Goal: Information Seeking & Learning: Learn about a topic

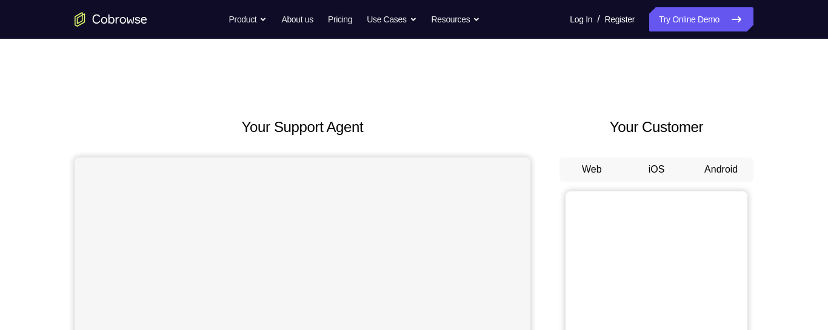
click at [728, 165] on button "Android" at bounding box center [720, 170] width 65 height 24
click at [739, 165] on button "Android" at bounding box center [720, 170] width 65 height 24
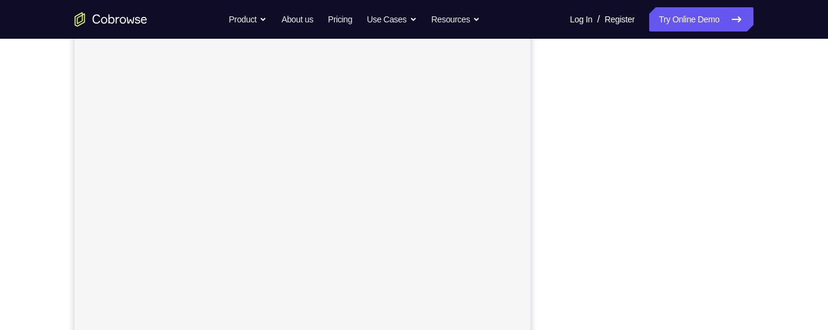
scroll to position [185, 0]
click at [791, 209] on div "Your Support Agent Your Customer Web iOS Android Next Steps We’d be happy to gi…" at bounding box center [414, 252] width 776 height 799
click at [790, 191] on div "Your Support Agent Your Customer Web iOS Android Next Steps We’d be happy to gi…" at bounding box center [414, 244] width 776 height 799
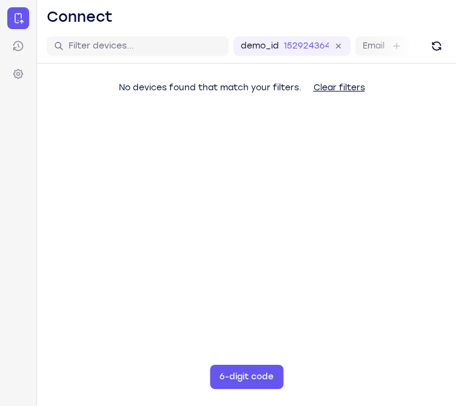
click at [287, 334] on main "demo_id 152924364 152924364 Email User ID Device ID Device name 6-digit code Co…" at bounding box center [246, 232] width 419 height 406
click at [282, 373] on button "6-digit code" at bounding box center [246, 377] width 73 height 24
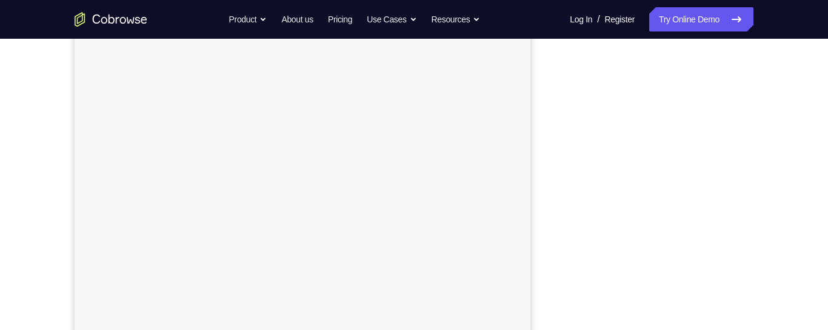
scroll to position [214, 0]
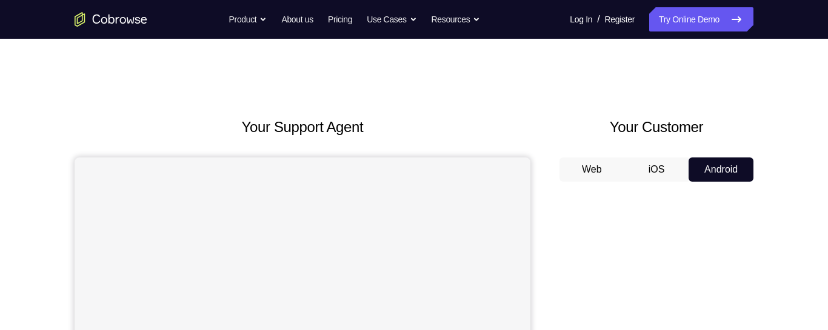
click at [669, 173] on button "iOS" at bounding box center [656, 170] width 65 height 24
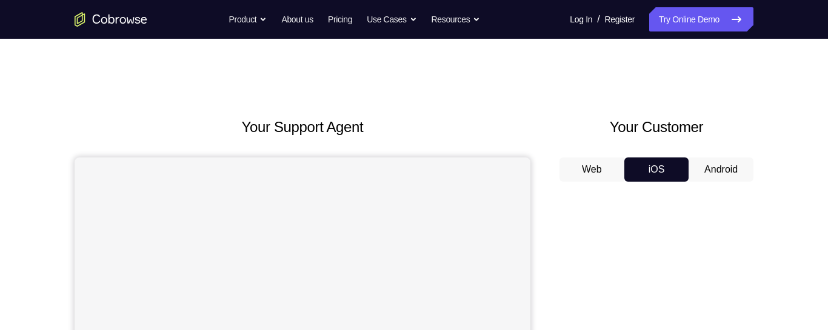
click at [610, 172] on button "Web" at bounding box center [591, 170] width 65 height 24
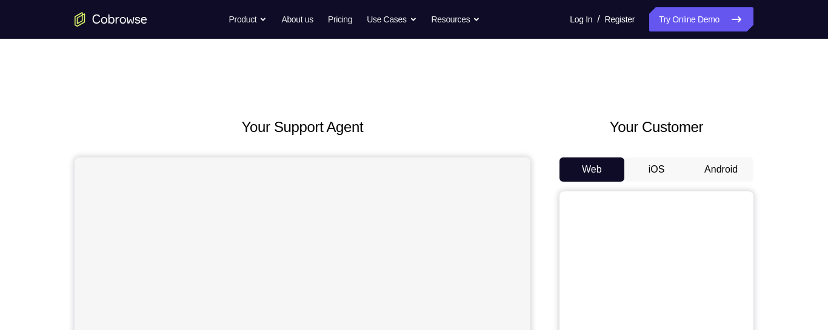
click at [737, 168] on button "Android" at bounding box center [720, 170] width 65 height 24
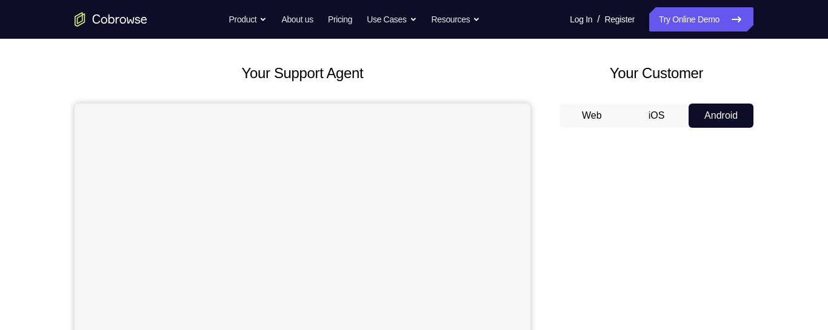
scroll to position [49, 0]
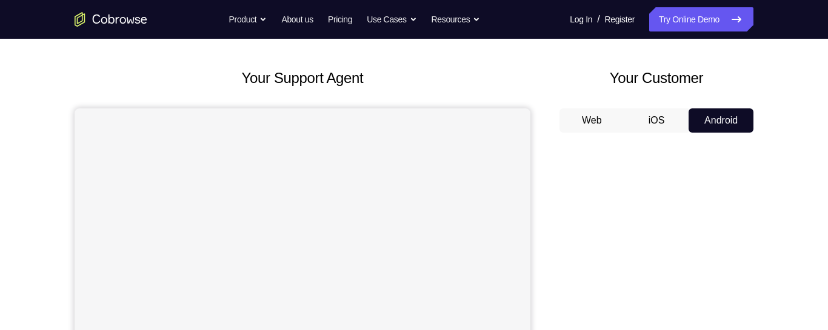
click at [688, 108] on button "Android" at bounding box center [720, 120] width 65 height 24
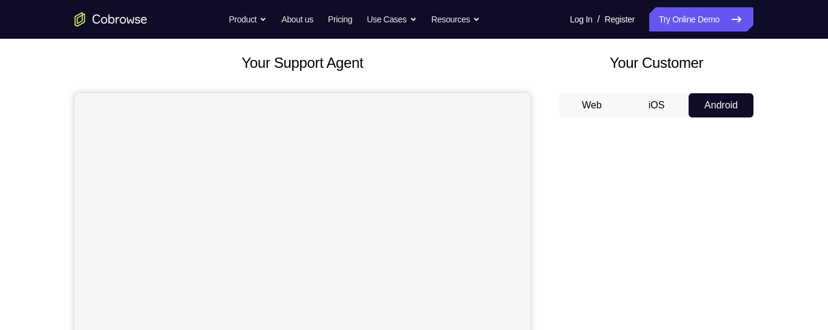
scroll to position [65, 0]
click at [645, 98] on button "iOS" at bounding box center [656, 104] width 65 height 24
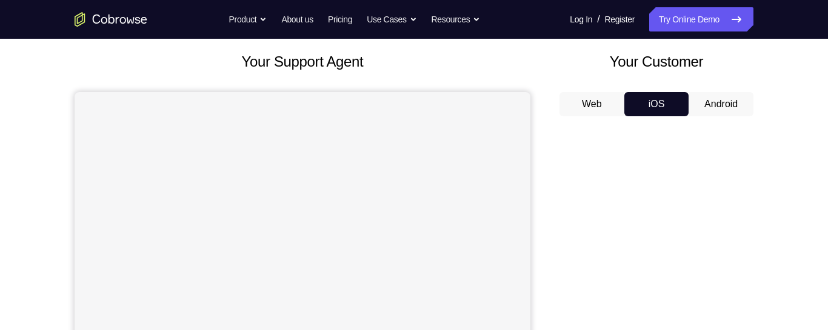
click at [599, 101] on button "Web" at bounding box center [591, 104] width 65 height 24
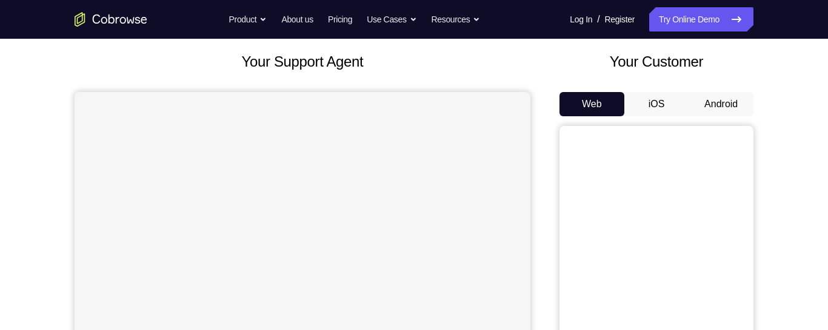
click at [655, 105] on button "iOS" at bounding box center [656, 104] width 65 height 24
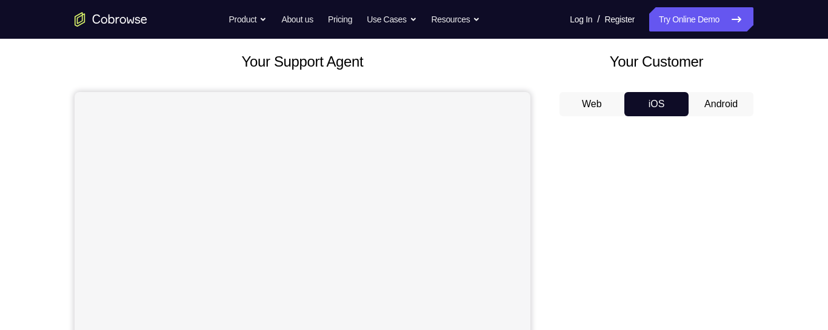
click at [608, 115] on button "Web" at bounding box center [591, 104] width 65 height 24
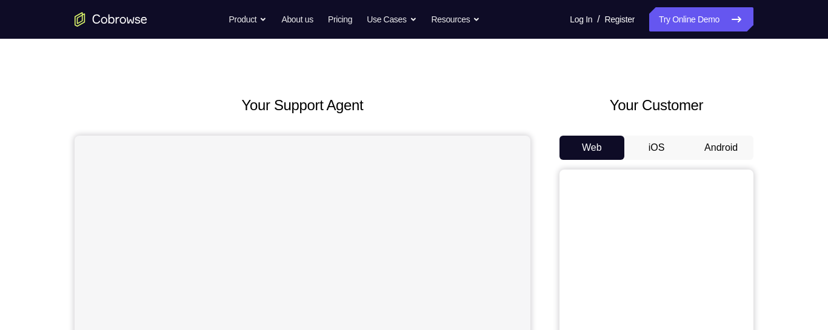
scroll to position [21, 0]
click at [653, 153] on button "iOS" at bounding box center [656, 148] width 65 height 24
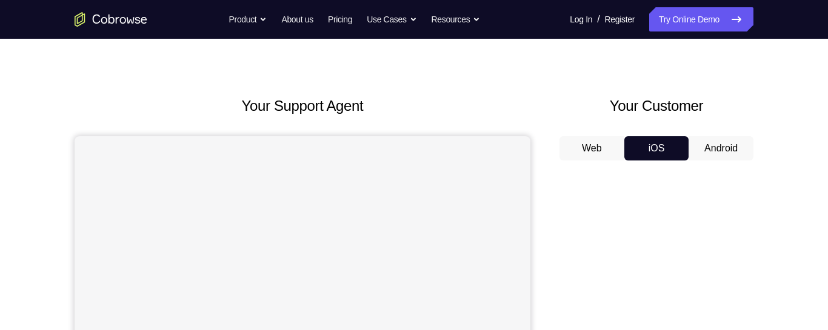
click at [719, 151] on button "Android" at bounding box center [720, 148] width 65 height 24
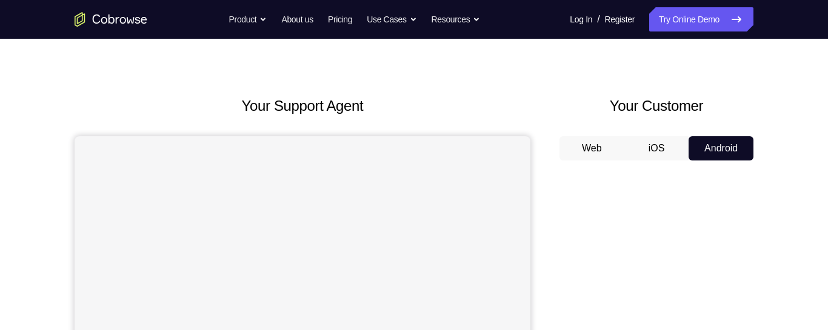
click at [667, 151] on button "iOS" at bounding box center [656, 148] width 65 height 24
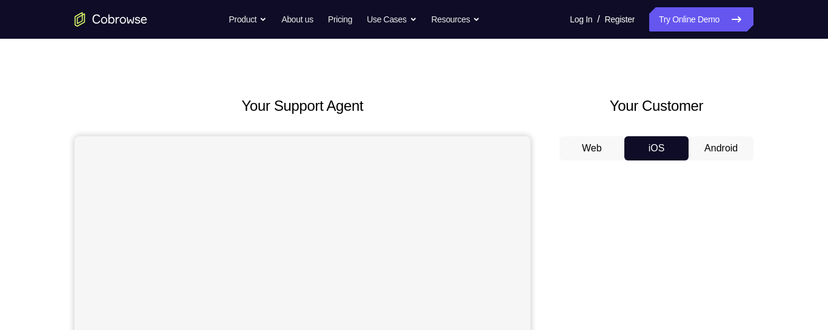
click at [589, 147] on button "Web" at bounding box center [591, 148] width 65 height 24
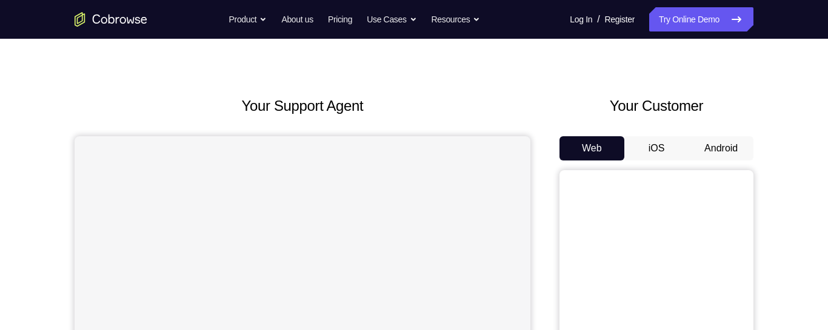
click at [647, 159] on button "iOS" at bounding box center [656, 148] width 65 height 24
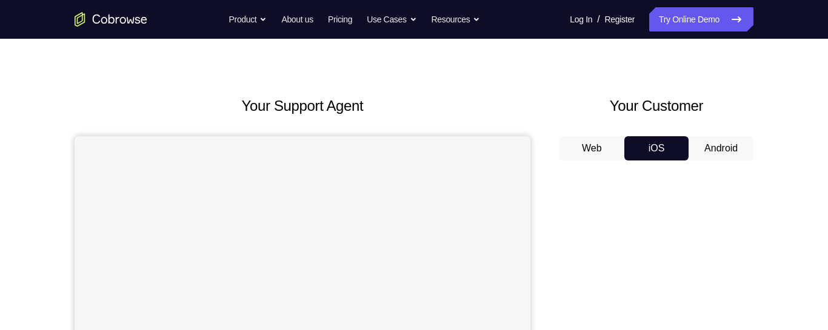
click at [696, 153] on button "Android" at bounding box center [720, 148] width 65 height 24
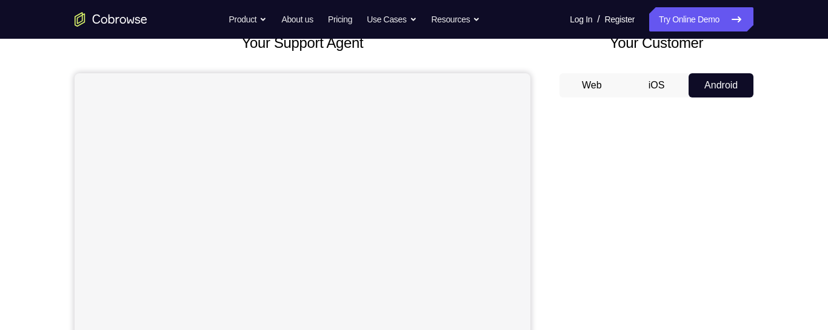
scroll to position [79, 0]
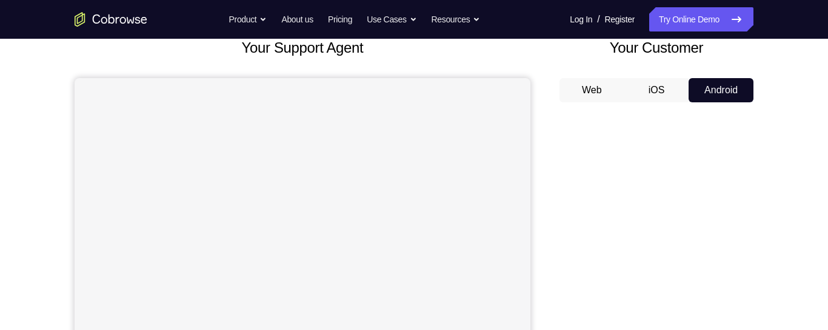
click at [662, 75] on div "Your Customer Web iOS Android" at bounding box center [656, 261] width 194 height 448
click at [658, 82] on button "iOS" at bounding box center [656, 90] width 65 height 24
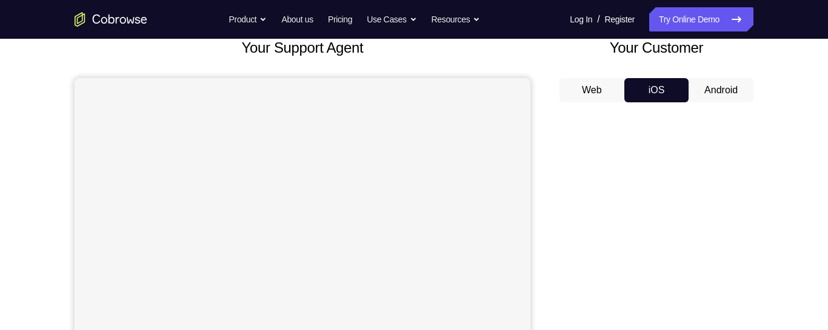
click at [599, 95] on button "Web" at bounding box center [591, 90] width 65 height 24
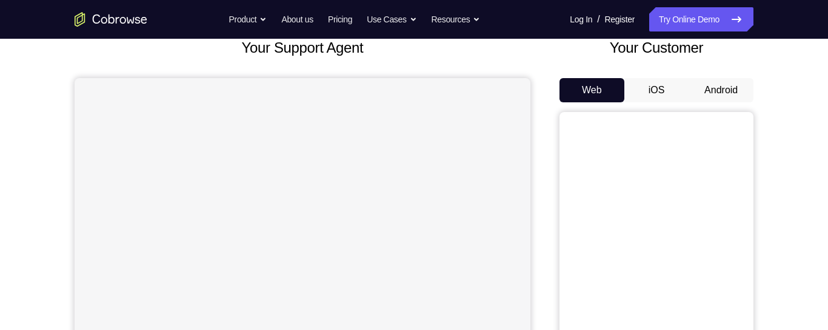
click at [624, 96] on button "iOS" at bounding box center [656, 90] width 65 height 24
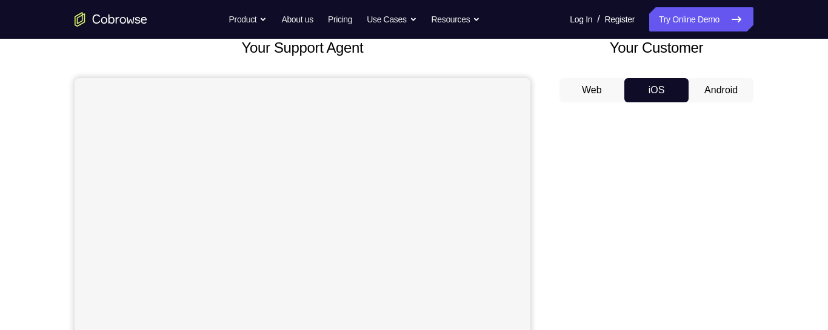
click at [717, 84] on button "Android" at bounding box center [720, 90] width 65 height 24
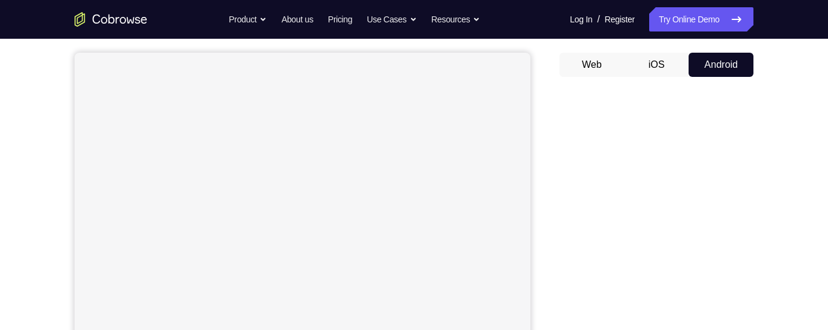
scroll to position [99, 0]
click at [641, 75] on button "iOS" at bounding box center [656, 70] width 65 height 24
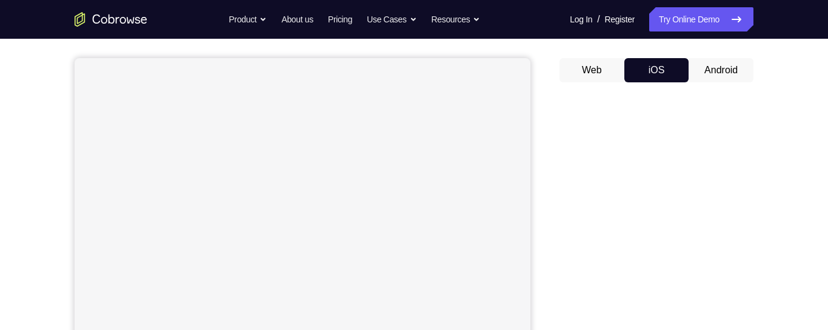
click at [612, 72] on button "Web" at bounding box center [591, 70] width 65 height 24
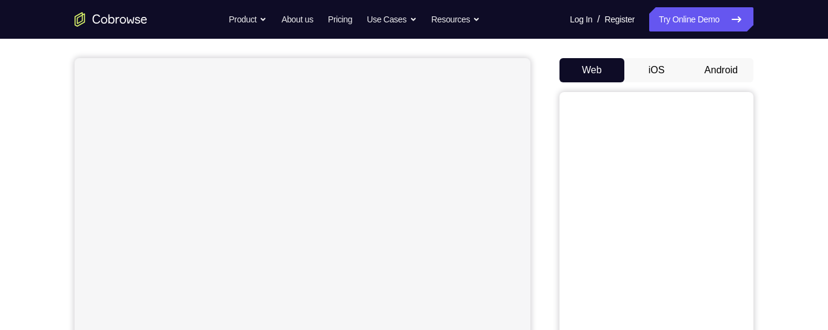
click at [633, 72] on button "iOS" at bounding box center [656, 70] width 65 height 24
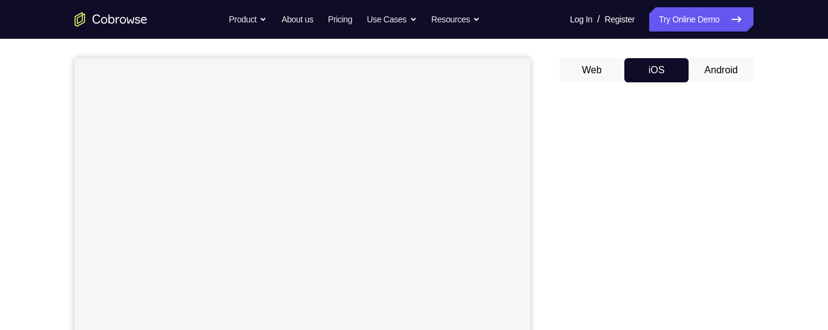
click at [708, 76] on button "Android" at bounding box center [720, 70] width 65 height 24
